Goal: Task Accomplishment & Management: Manage account settings

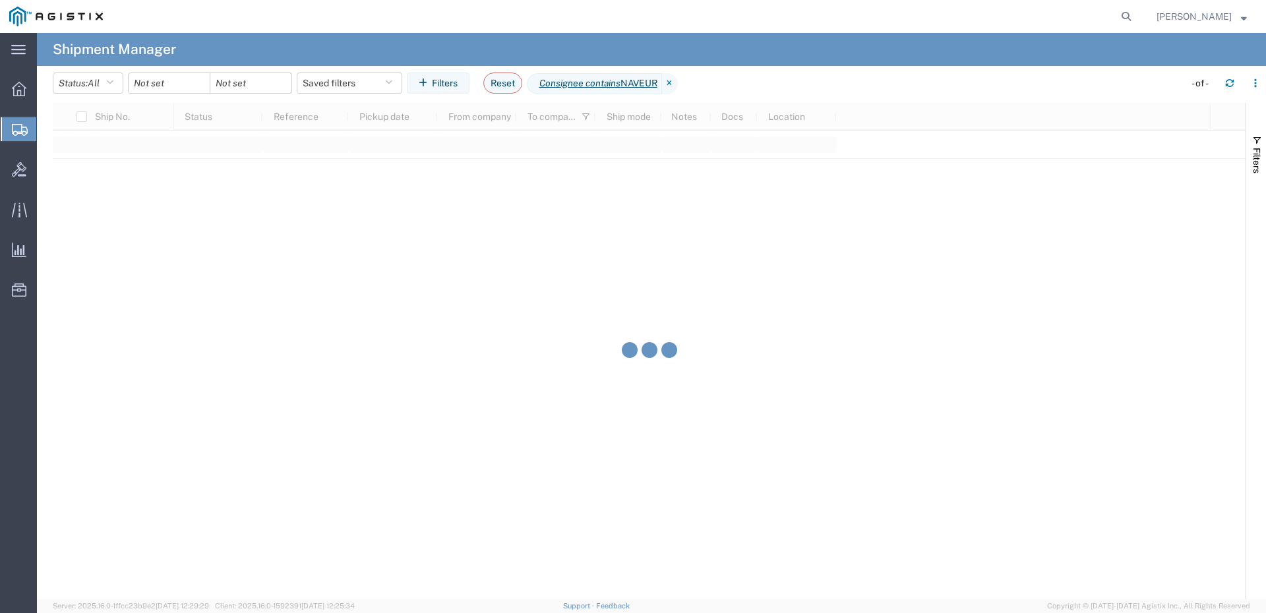
click at [47, 136] on span "Shipments" at bounding box center [41, 129] width 11 height 26
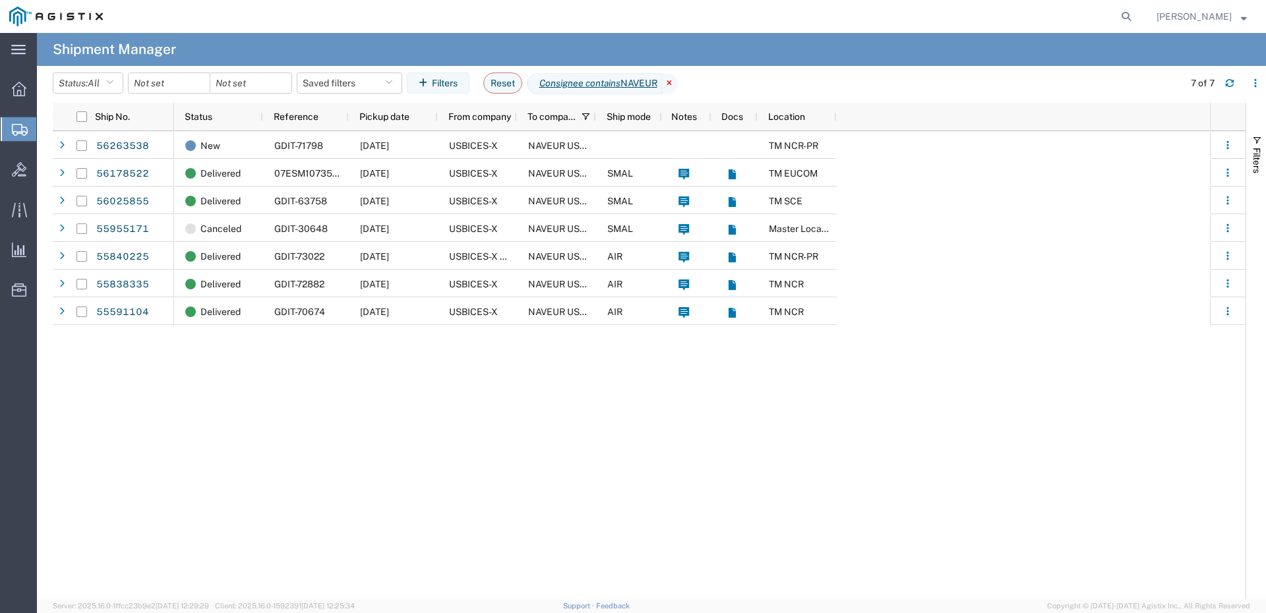
click at [678, 85] on icon at bounding box center [670, 83] width 16 height 21
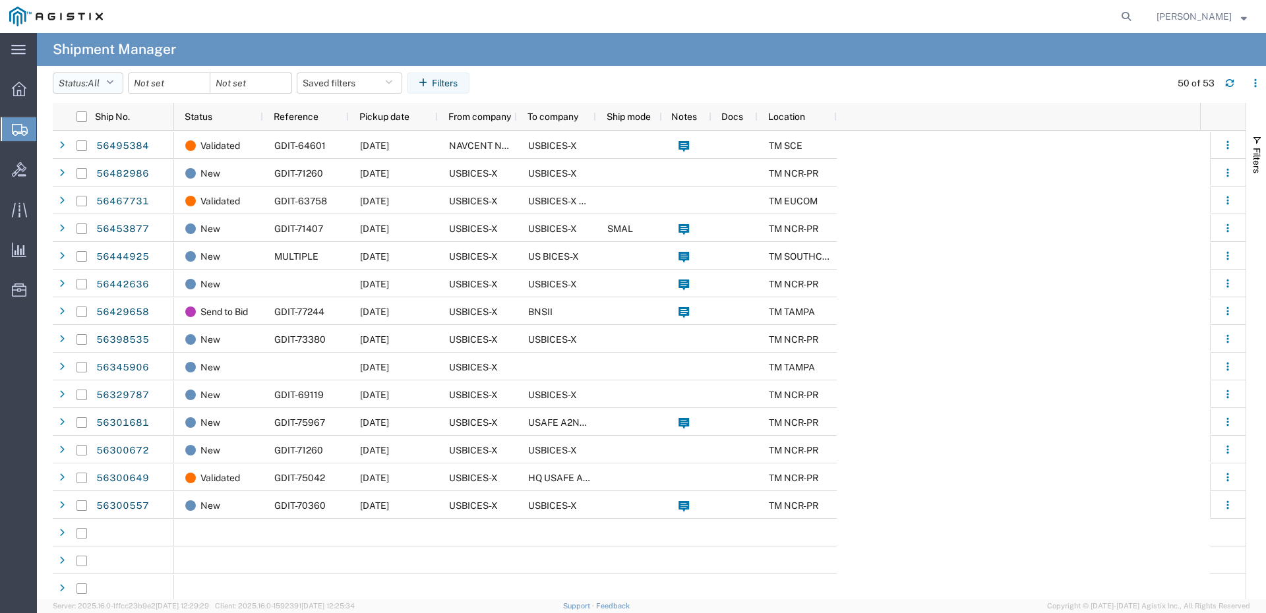
click at [111, 84] on icon "button" at bounding box center [109, 82] width 7 height 9
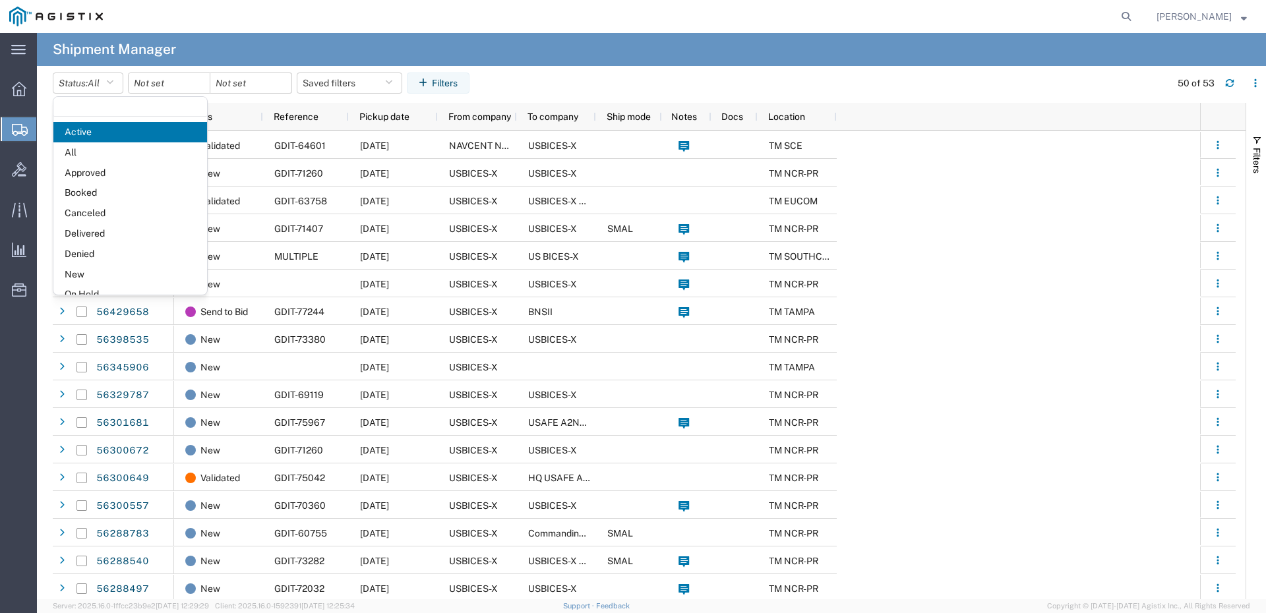
click at [845, 53] on agx-page-header "Shipment Manager" at bounding box center [651, 49] width 1229 height 33
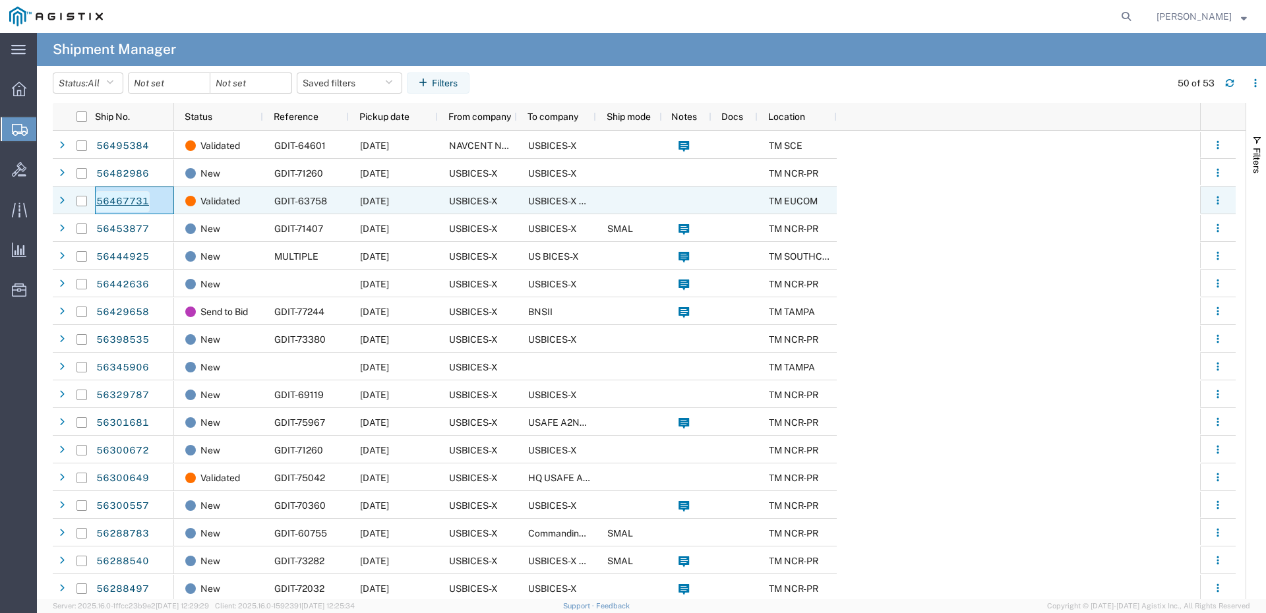
click at [141, 201] on link "56467731" at bounding box center [123, 201] width 54 height 21
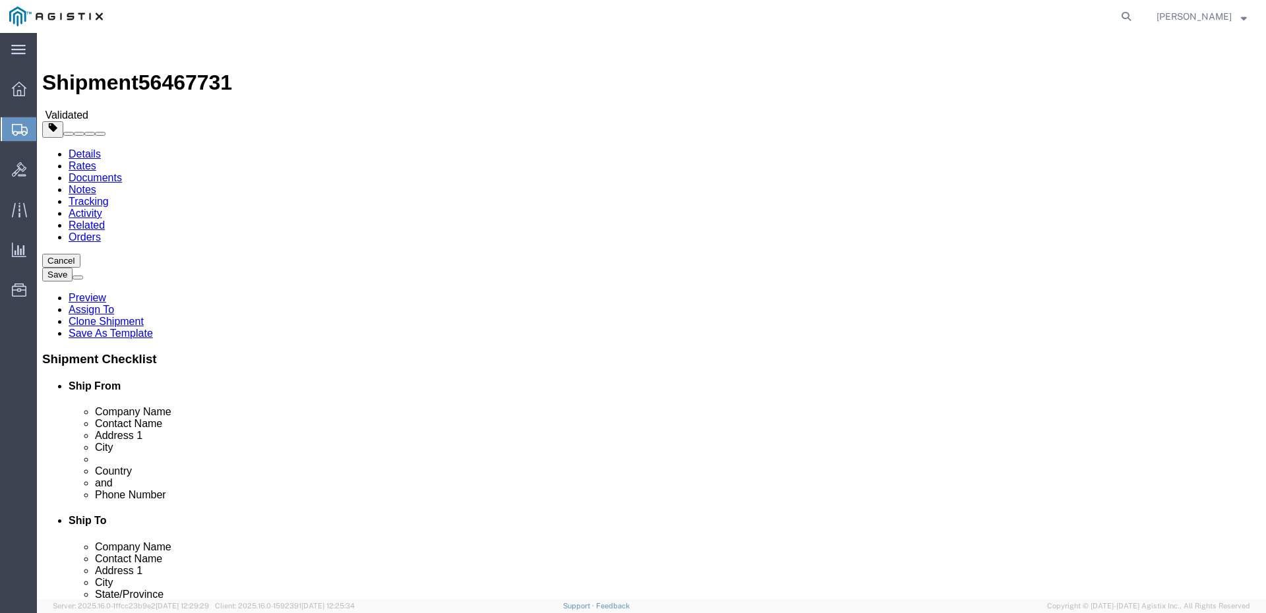
select select "34240"
select select "51996"
drag, startPoint x: 754, startPoint y: 458, endPoint x: 662, endPoint y: 447, distance: 92.9
click input "571-386-3468"
drag, startPoint x: 178, startPoint y: 18, endPoint x: 110, endPoint y: 19, distance: 67.9
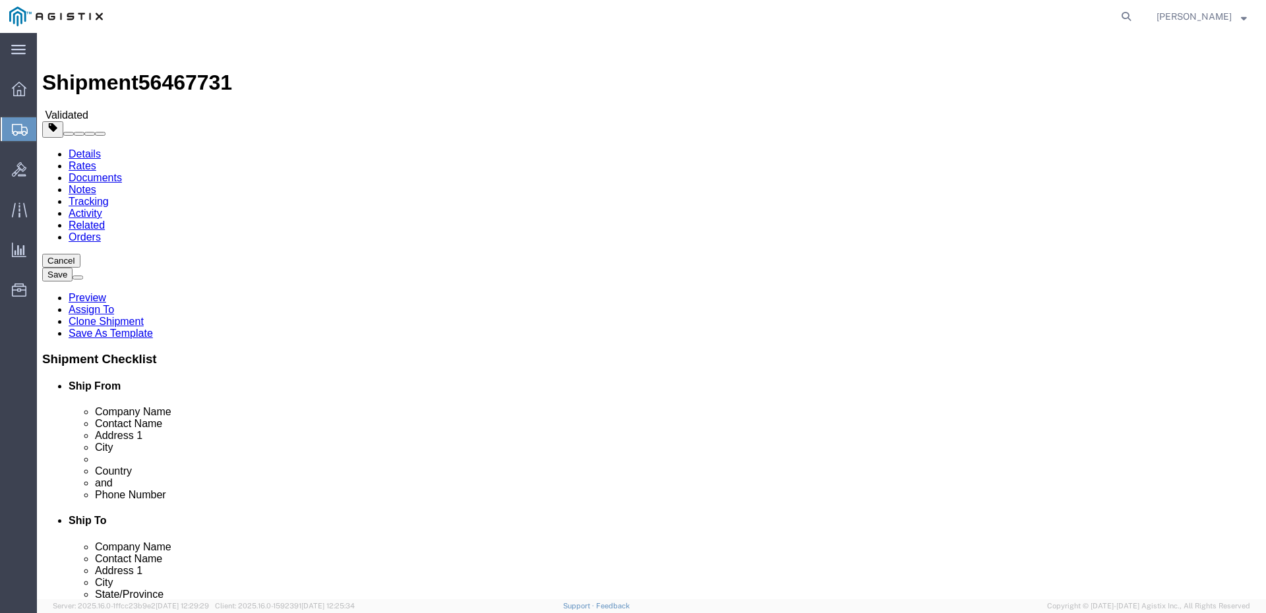
click h1 "Shipment 56467731"
